Goal: Task Accomplishment & Management: Manage account settings

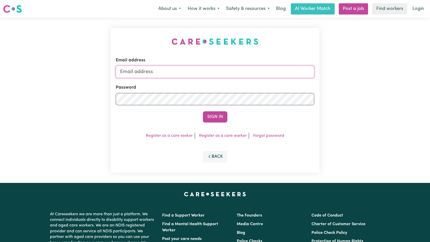
click at [235, 76] on input "Email address" at bounding box center [215, 72] width 199 height 12
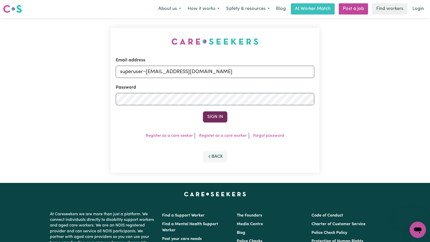
type input "superuser~[EMAIL_ADDRESS][DOMAIN_NAME]"
click at [213, 119] on button "Sign In" at bounding box center [215, 116] width 24 height 11
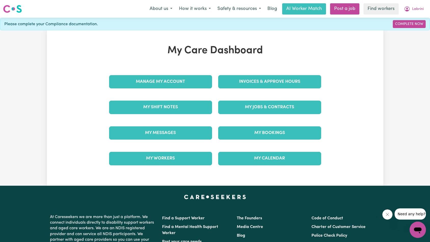
click at [277, 72] on div "Invoices & Approve Hours" at bounding box center [269, 81] width 109 height 25
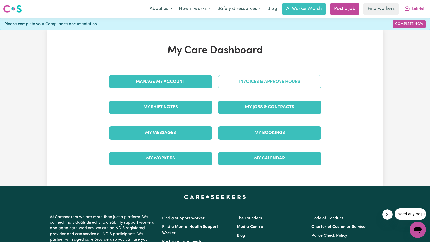
click at [274, 79] on link "Invoices & Approve Hours" at bounding box center [269, 81] width 103 height 13
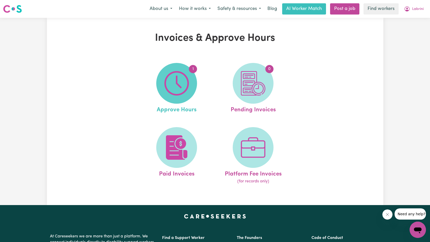
click at [180, 91] on img at bounding box center [176, 83] width 24 height 24
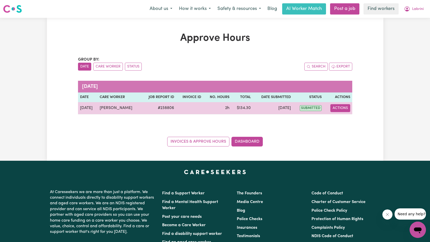
click at [337, 110] on button "Actions" at bounding box center [340, 108] width 20 height 8
click at [339, 120] on icon "View job report 238806" at bounding box center [337, 120] width 4 height 3
select select "pm"
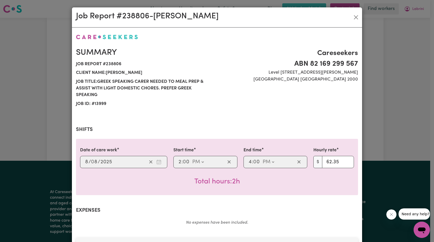
scroll to position [164, 0]
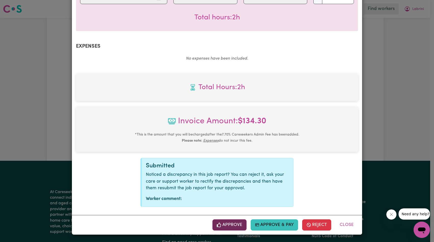
click at [230, 228] on button "Approve" at bounding box center [229, 224] width 34 height 11
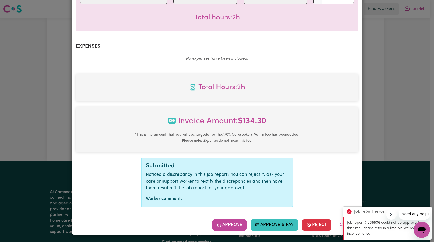
click at [235, 222] on button "Approve" at bounding box center [229, 224] width 34 height 11
click at [225, 222] on button "Approve" at bounding box center [229, 224] width 34 height 11
click at [229, 223] on button "Approve" at bounding box center [229, 224] width 34 height 11
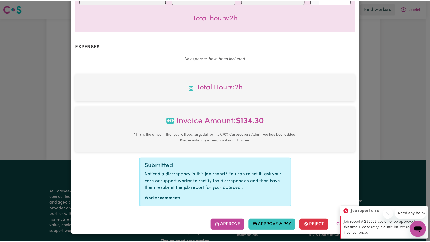
scroll to position [0, 0]
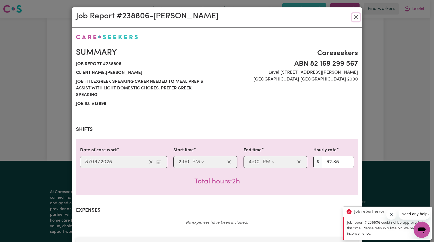
click at [352, 16] on button "Close" at bounding box center [356, 17] width 8 height 8
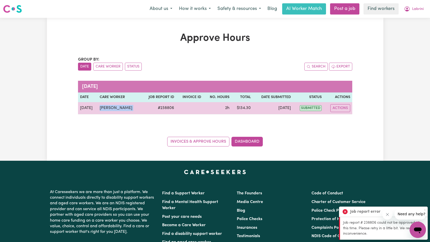
drag, startPoint x: 98, startPoint y: 108, endPoint x: 136, endPoint y: 108, distance: 38.0
click at [136, 108] on tr "[DATE] [PERSON_NAME] # 238806 2h $ 134.30 [DATE] submitted Actions View Job Rep…" at bounding box center [215, 108] width 274 height 12
copy td "[PERSON_NAME]"
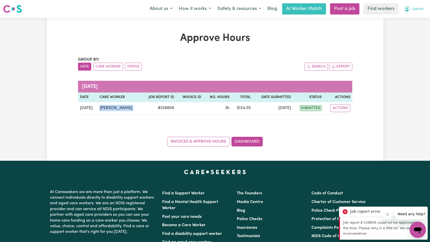
click at [416, 12] on button "Labrini" at bounding box center [414, 9] width 26 height 11
click at [412, 30] on link "Logout" at bounding box center [406, 29] width 40 height 10
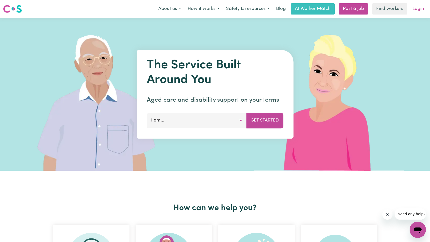
click at [422, 5] on link "Login" at bounding box center [418, 8] width 18 height 11
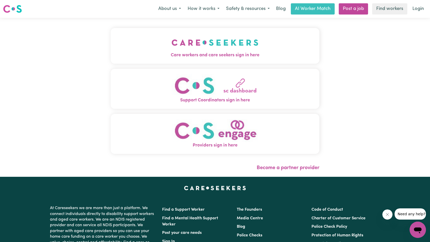
click at [178, 48] on img "Care workers and care seekers sign in here" at bounding box center [215, 42] width 87 height 19
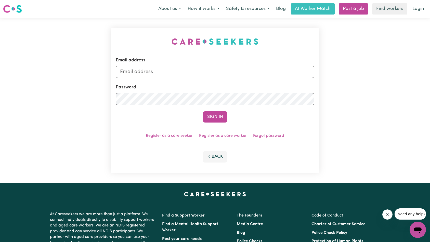
drag, startPoint x: 264, startPoint y: 80, endPoint x: 263, endPoint y: 77, distance: 3.0
click at [264, 80] on form "Email address Password Sign In" at bounding box center [215, 90] width 199 height 66
click at [262, 76] on input "Email address" at bounding box center [215, 72] width 199 height 12
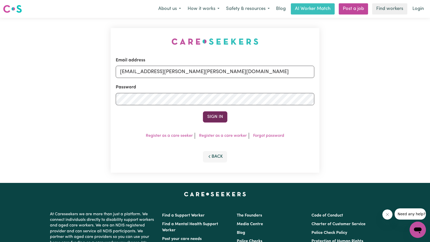
type input "[EMAIL_ADDRESS][PERSON_NAME][PERSON_NAME][DOMAIN_NAME]"
click at [212, 120] on button "Sign In" at bounding box center [215, 116] width 24 height 11
